Goal: Task Accomplishment & Management: Manage account settings

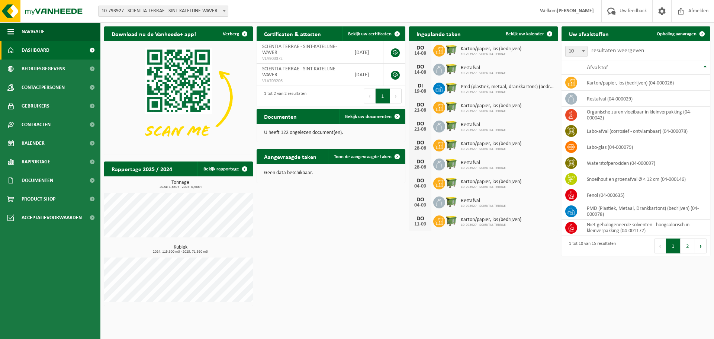
click at [504, 91] on span "10-793927 - SCIENTIA TERRAE" at bounding box center [507, 92] width 93 height 4
click at [439, 85] on icon at bounding box center [439, 88] width 7 height 7
click at [540, 32] on span "Bekijk uw kalender" at bounding box center [525, 34] width 38 height 5
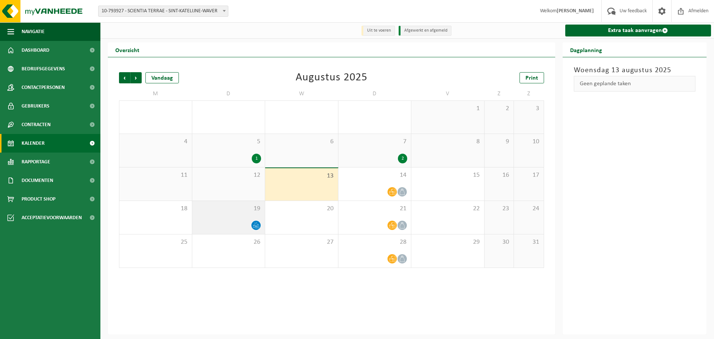
click at [243, 222] on div at bounding box center [228, 225] width 65 height 10
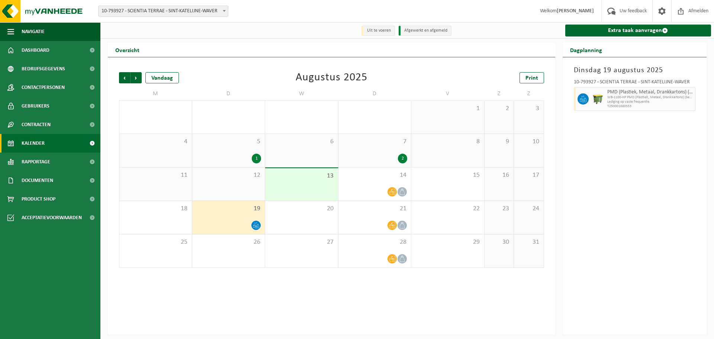
drag, startPoint x: 256, startPoint y: 224, endPoint x: 248, endPoint y: 224, distance: 7.4
click at [248, 224] on div at bounding box center [228, 225] width 65 height 10
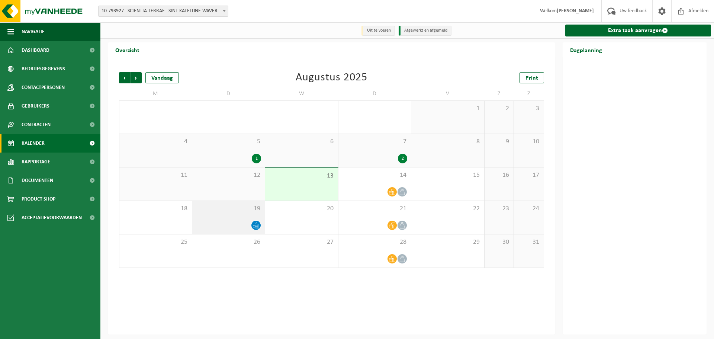
click at [256, 225] on icon at bounding box center [256, 225] width 6 height 6
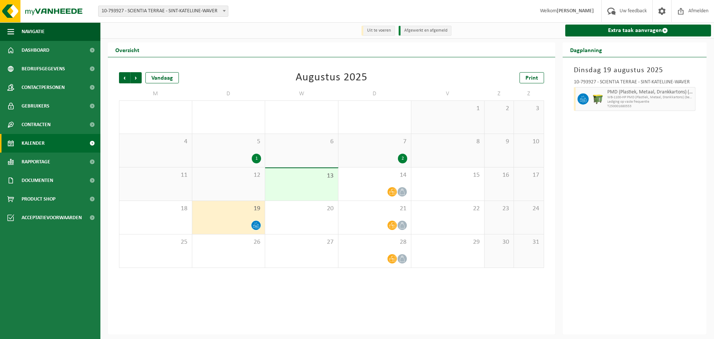
click at [256, 225] on icon at bounding box center [256, 225] width 6 height 6
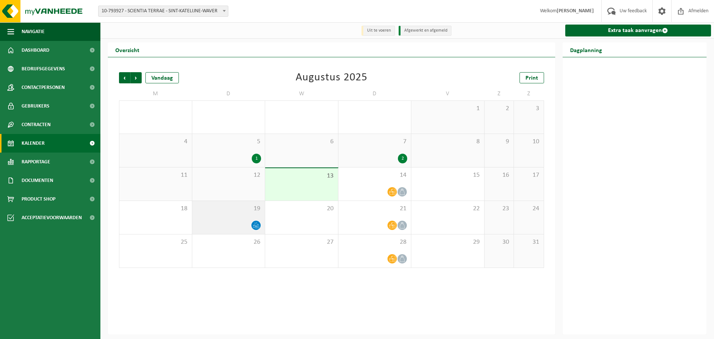
click at [256, 225] on icon at bounding box center [256, 225] width 6 height 6
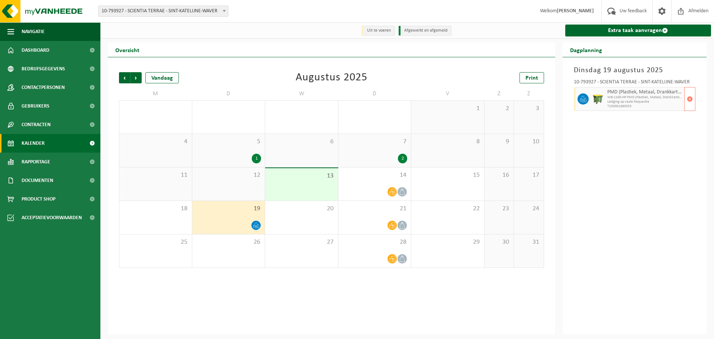
click at [639, 88] on div "PMD (Plastiek, Metaal, Drankkartons) (bedrijven) WB-1100-HP PMD (Plastiek, Meta…" at bounding box center [645, 99] width 79 height 24
click at [691, 100] on span "button" at bounding box center [690, 99] width 6 height 15
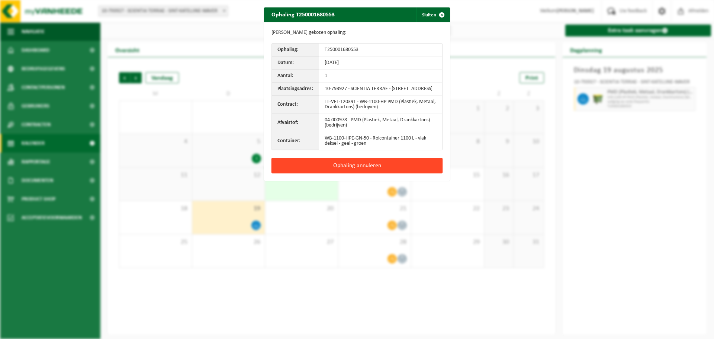
click at [355, 173] on button "Ophaling annuleren" at bounding box center [357, 166] width 171 height 16
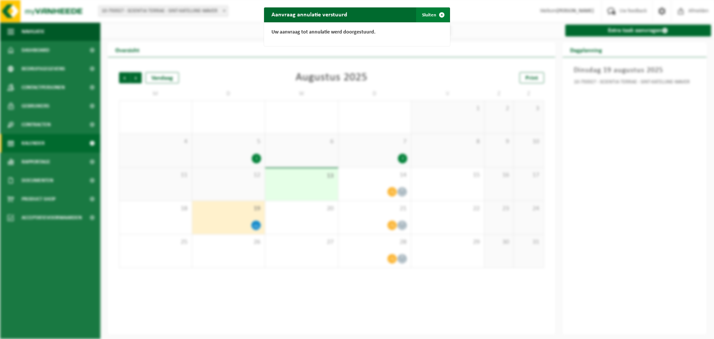
click at [441, 16] on span "button" at bounding box center [442, 14] width 15 height 15
